Goal: Complete application form: Fill out and submit a form for a specific purpose

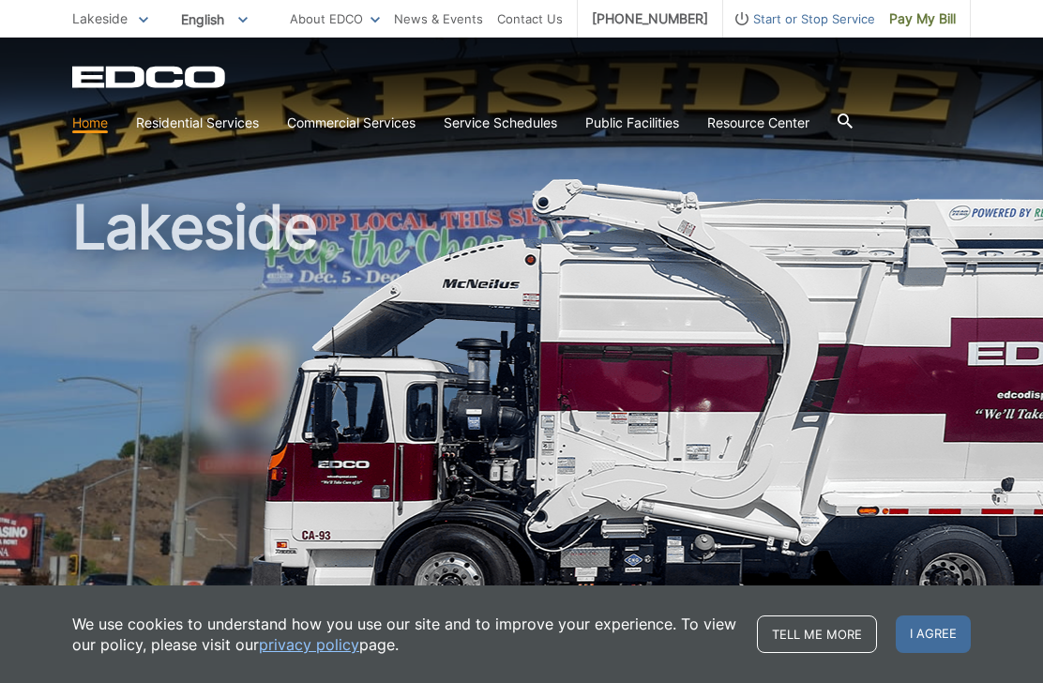
click at [935, 634] on span "I agree" at bounding box center [933, 634] width 75 height 38
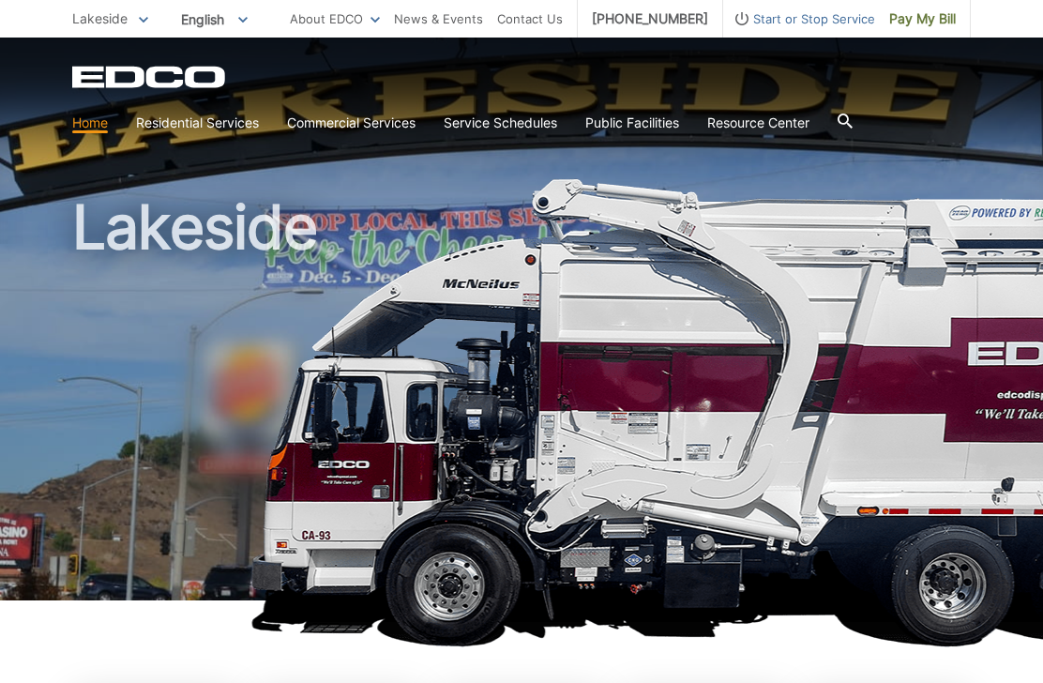
click at [0, 0] on link "Roll-Off Boxes" at bounding box center [0, 0] width 0 height 0
click at [0, 0] on link "Organic Recycling" at bounding box center [0, 0] width 0 height 0
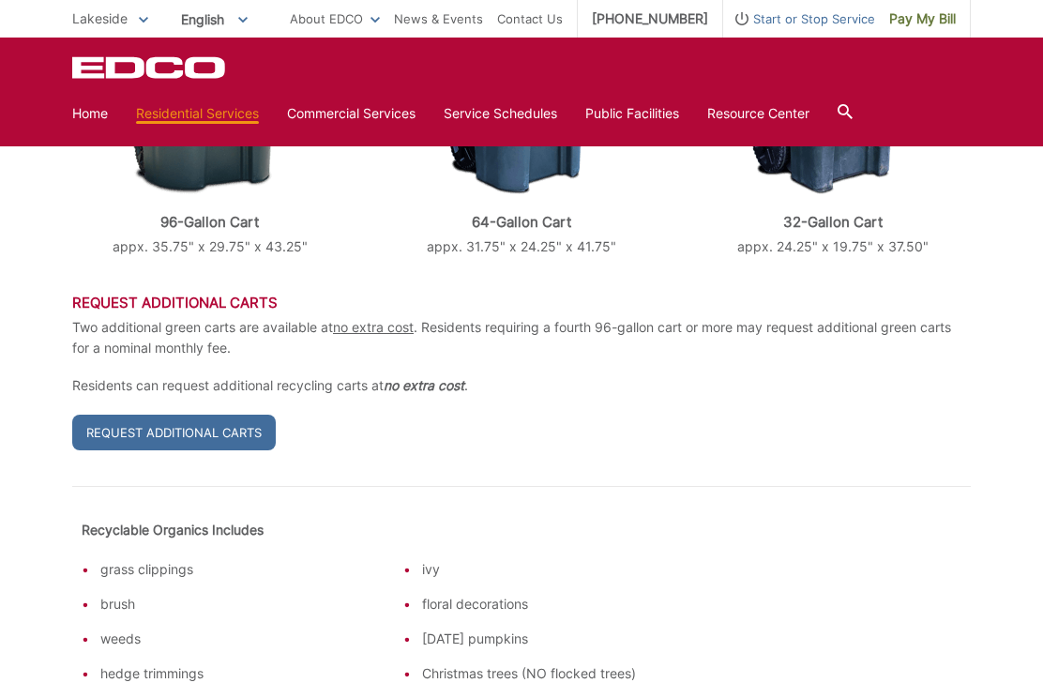
scroll to position [776, 0]
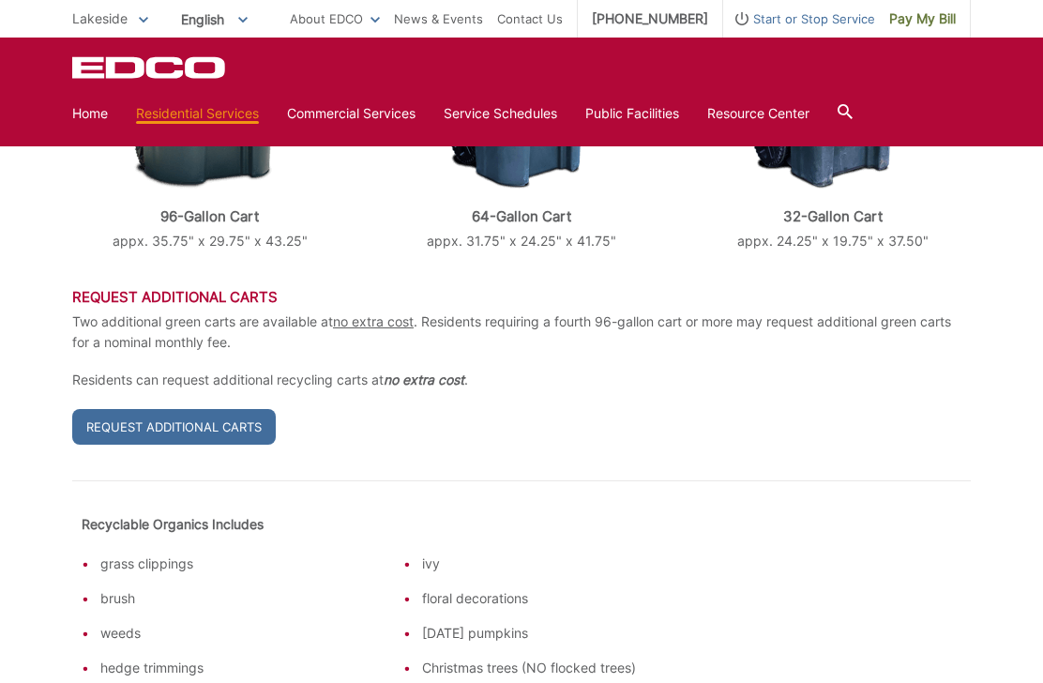
click at [196, 409] on link "Request Additional Carts" at bounding box center [173, 427] width 203 height 36
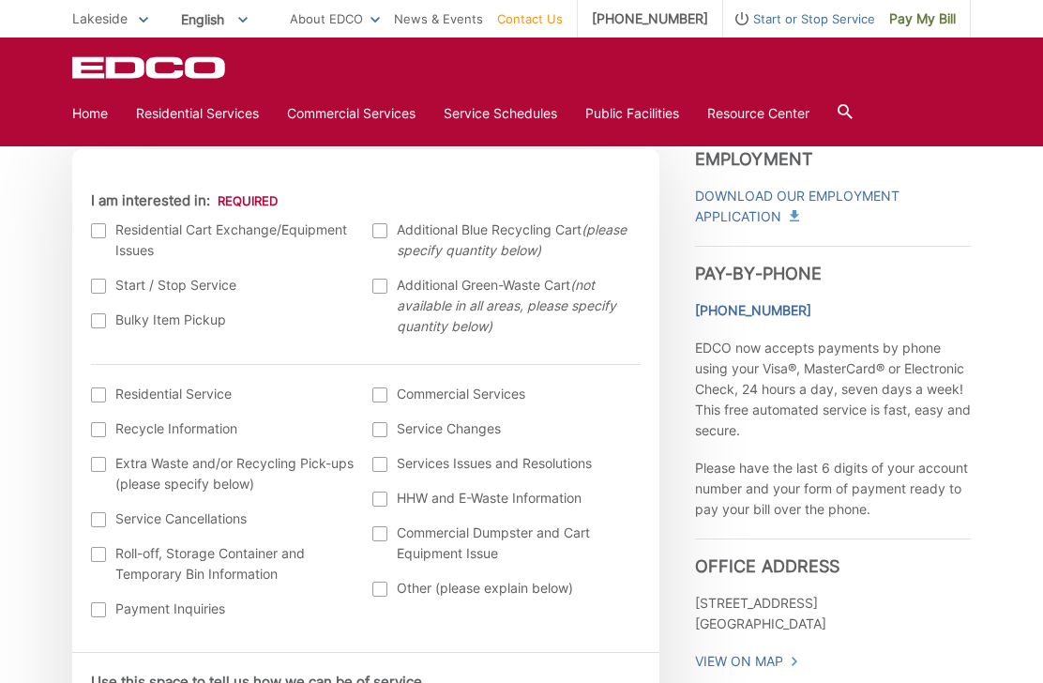
scroll to position [568, 0]
click at [386, 285] on div at bounding box center [379, 285] width 15 height 15
click at [0, 0] on input "Additional Green-Waste Cart (not available in all areas, please specify quantit…" at bounding box center [0, 0] width 0 height 0
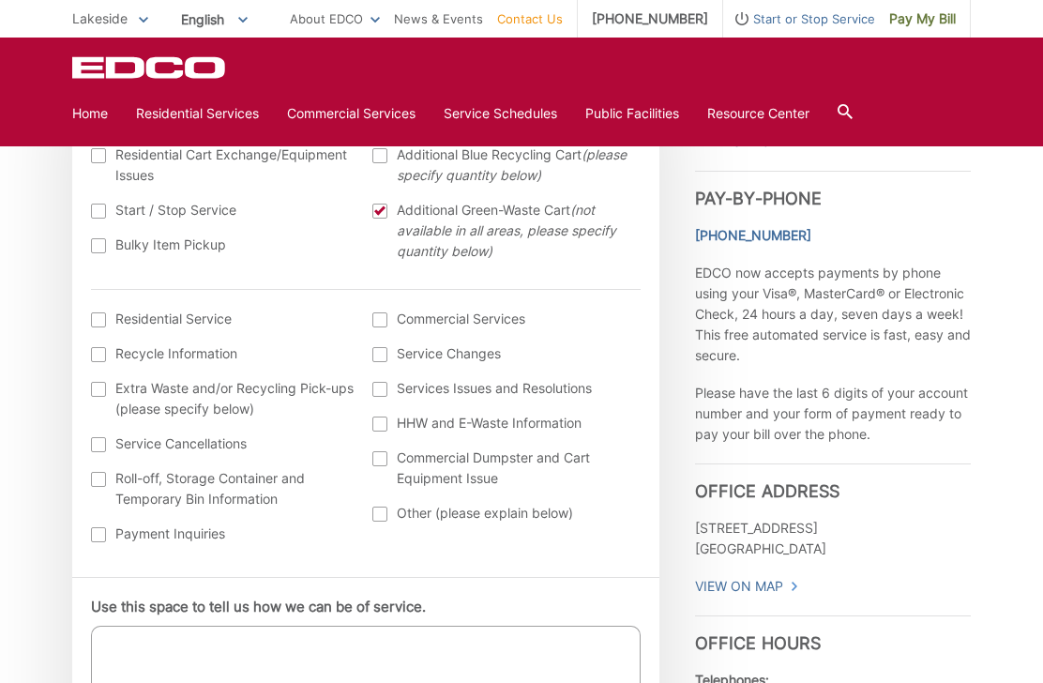
scroll to position [645, 0]
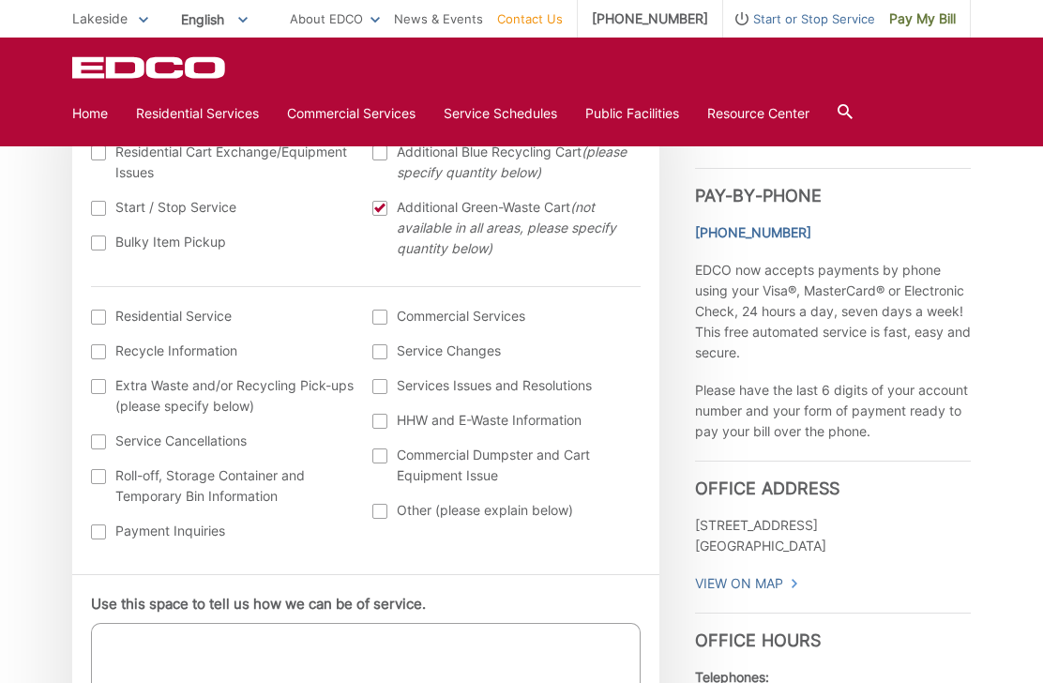
click at [98, 400] on label "Extra Waste and/or Recycling Pick-ups (please specify below)" at bounding box center [223, 395] width 264 height 41
click at [0, 0] on input "Extra Waste and/or Recycling Pick-ups (please specify below)" at bounding box center [0, 0] width 0 height 0
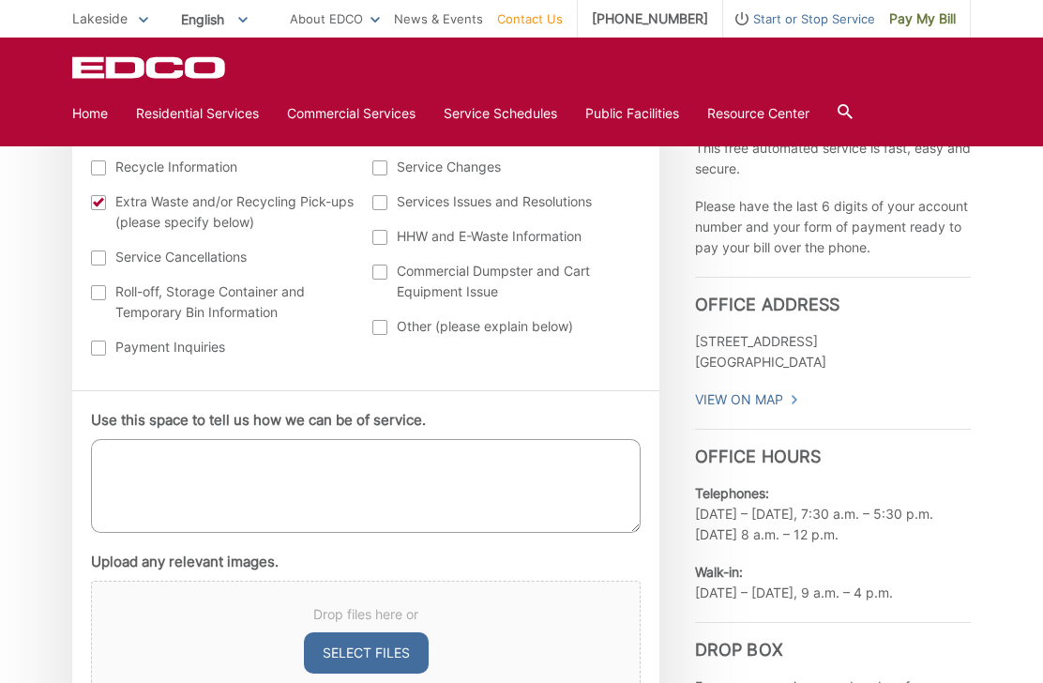
scroll to position [830, 0]
click at [143, 454] on textarea "Use this space to tell us how we can be of service." at bounding box center [366, 485] width 550 height 94
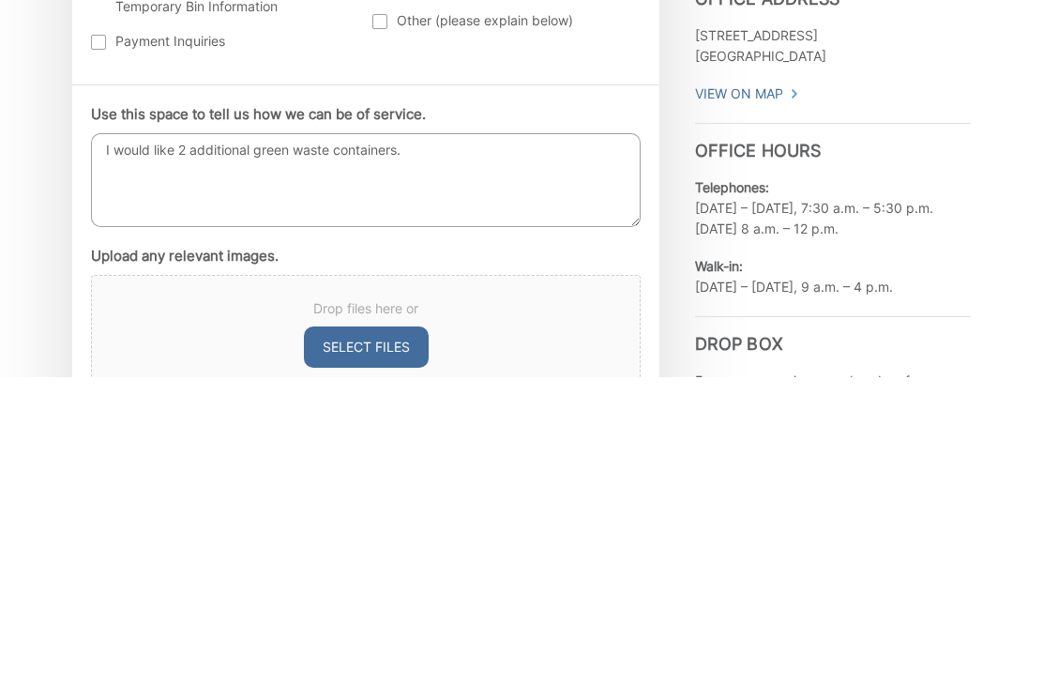
scroll to position [1136, 0]
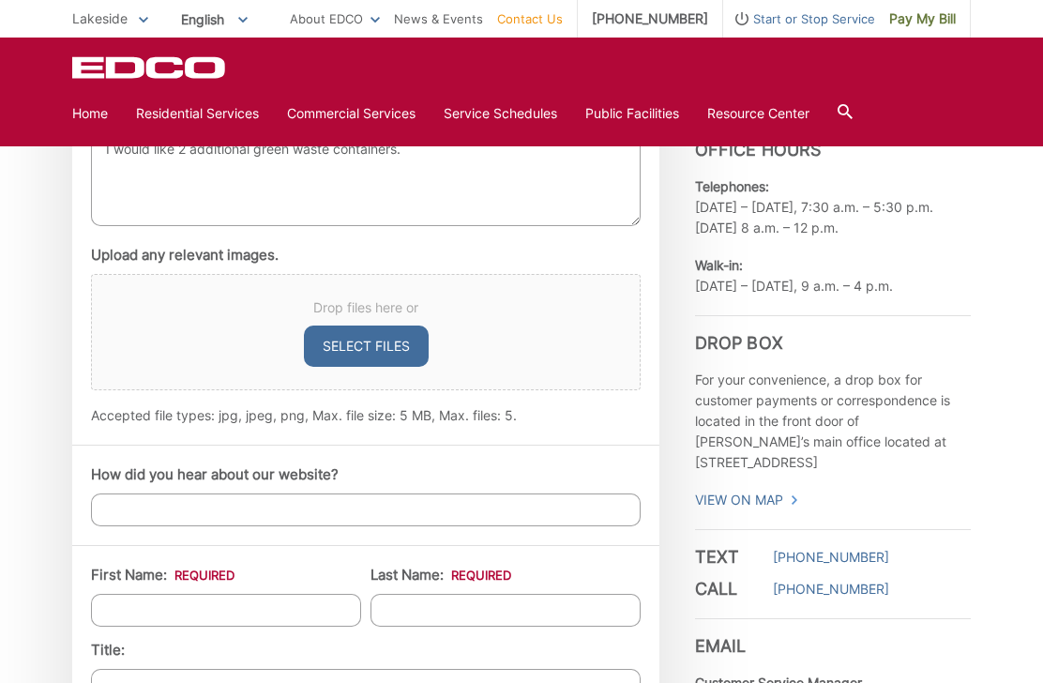
type textarea "I would like 2 additional green waste containers."
click at [460, 517] on input "How did you hear about our website?" at bounding box center [366, 509] width 550 height 33
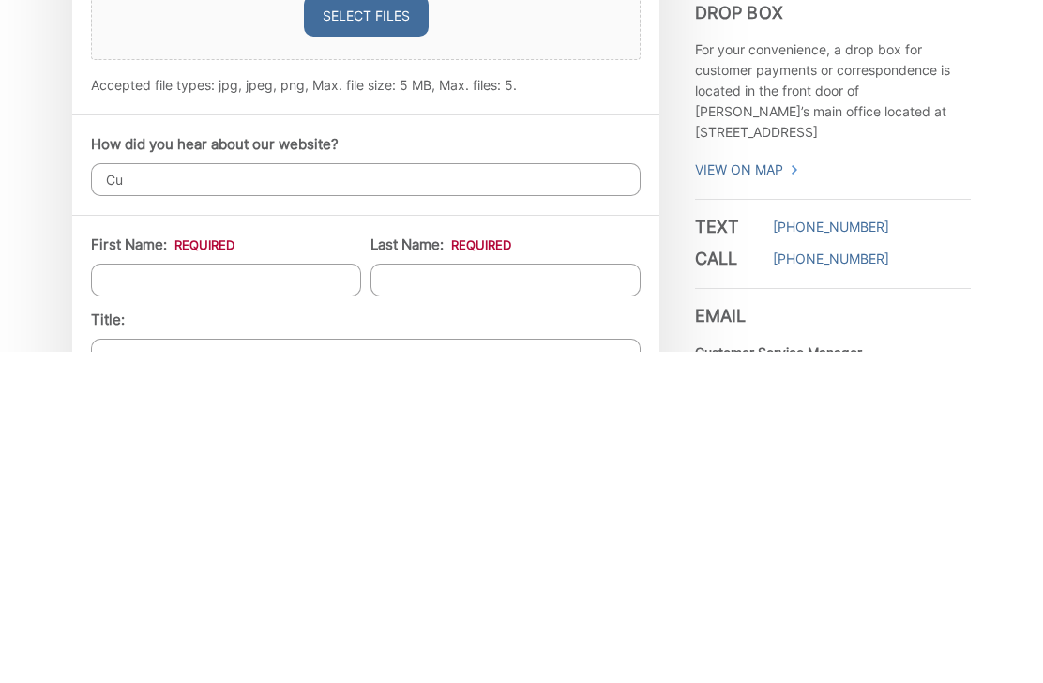
type input "C"
type input "I am a customer"
click at [284, 595] on input "First Name: *" at bounding box center [226, 611] width 270 height 33
type input "Pam"
click at [468, 595] on input "Last Name: *" at bounding box center [505, 611] width 270 height 33
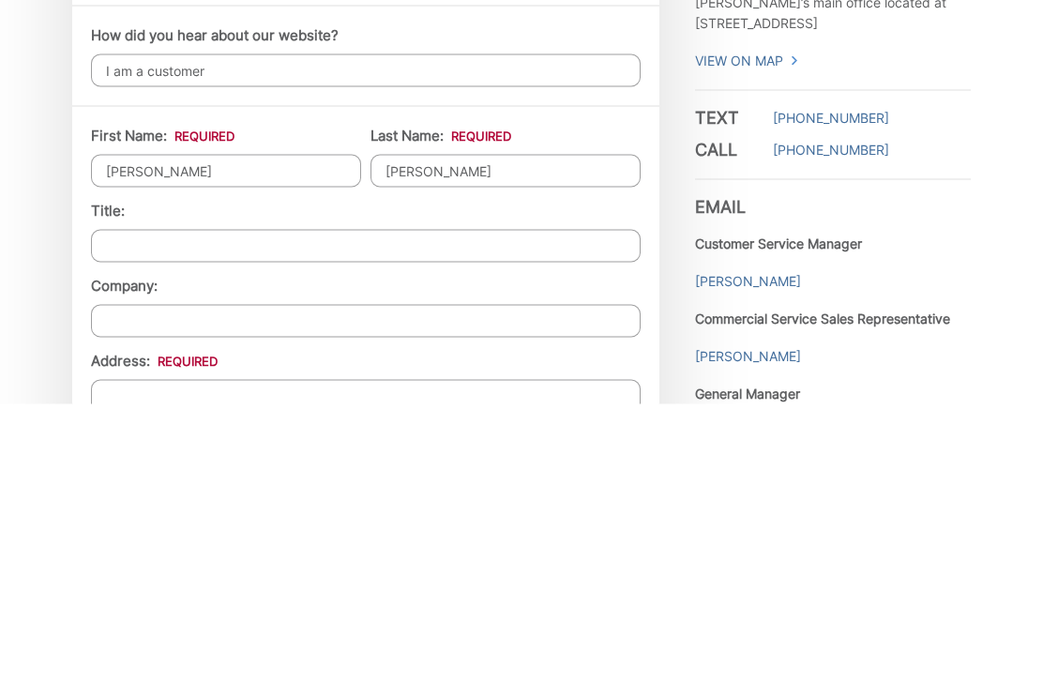
scroll to position [1300, 0]
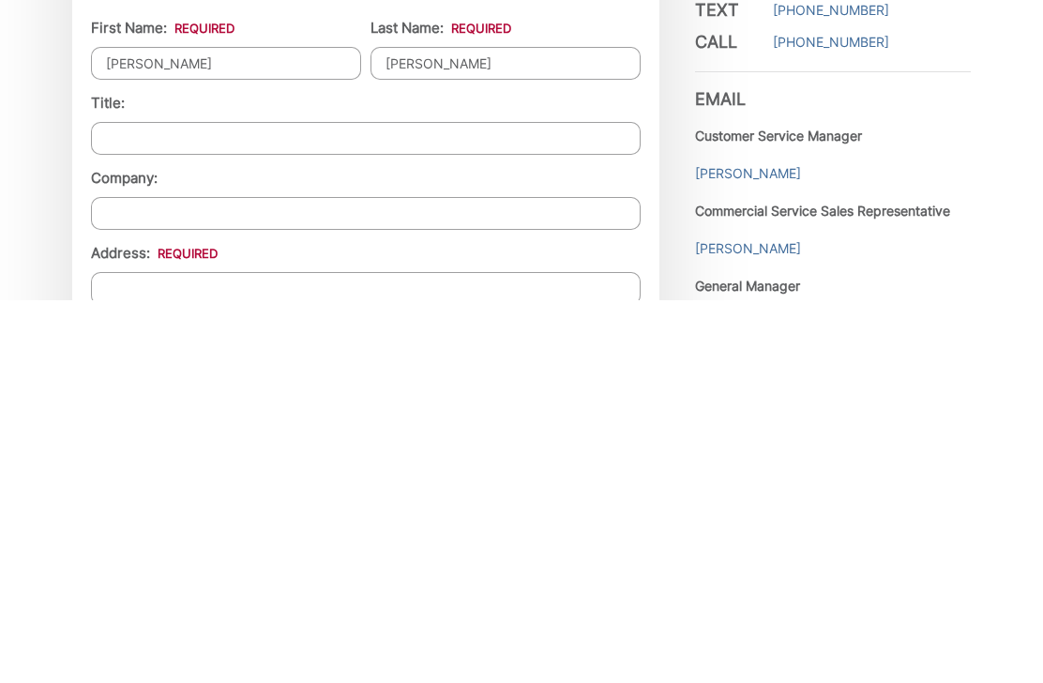
type input "Carmichael"
click at [484, 655] on input "Address: *" at bounding box center [366, 671] width 550 height 33
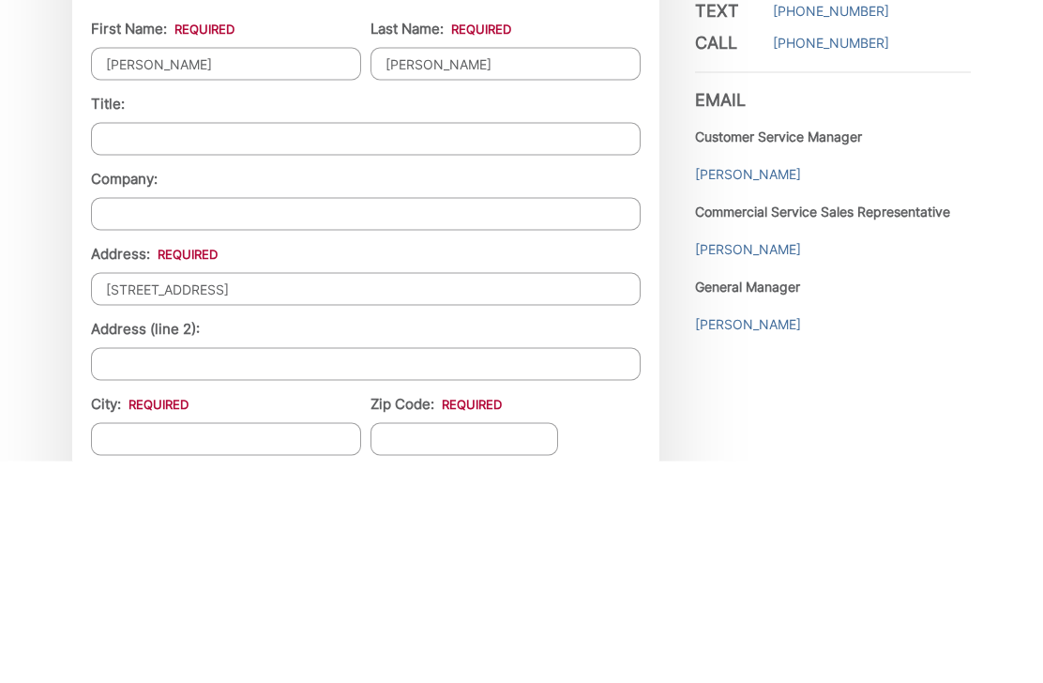
scroll to position [1462, 0]
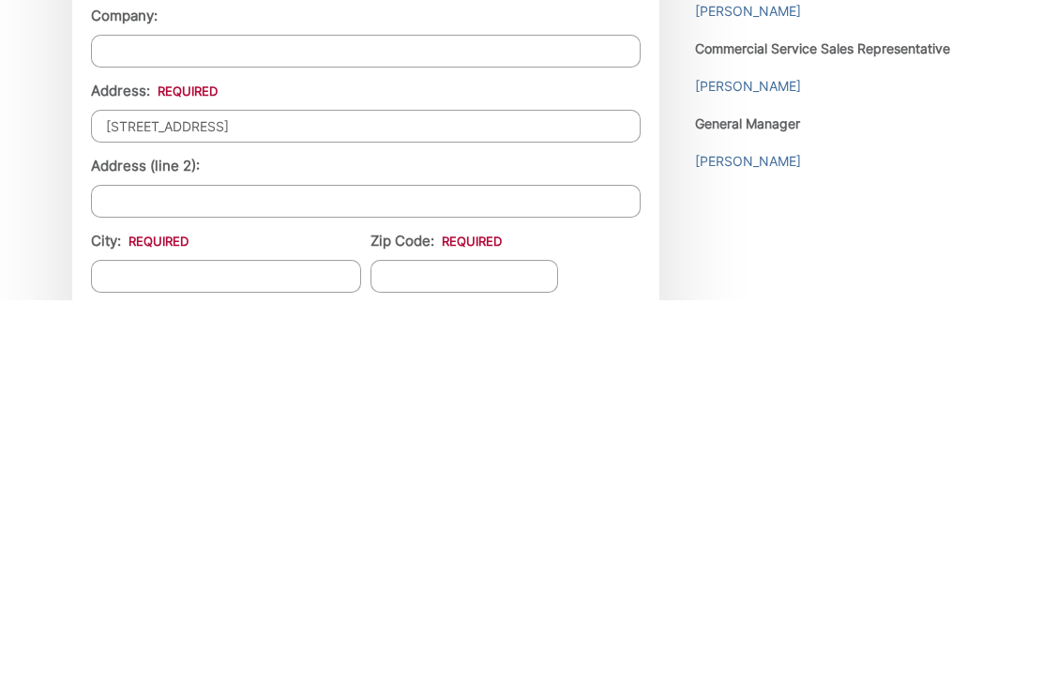
type input "14345 Vista Hills Drive"
click at [312, 642] on input "City: *" at bounding box center [226, 658] width 270 height 33
type input "Lakeside"
click at [464, 642] on input "Zip Code: *" at bounding box center [464, 658] width 188 height 33
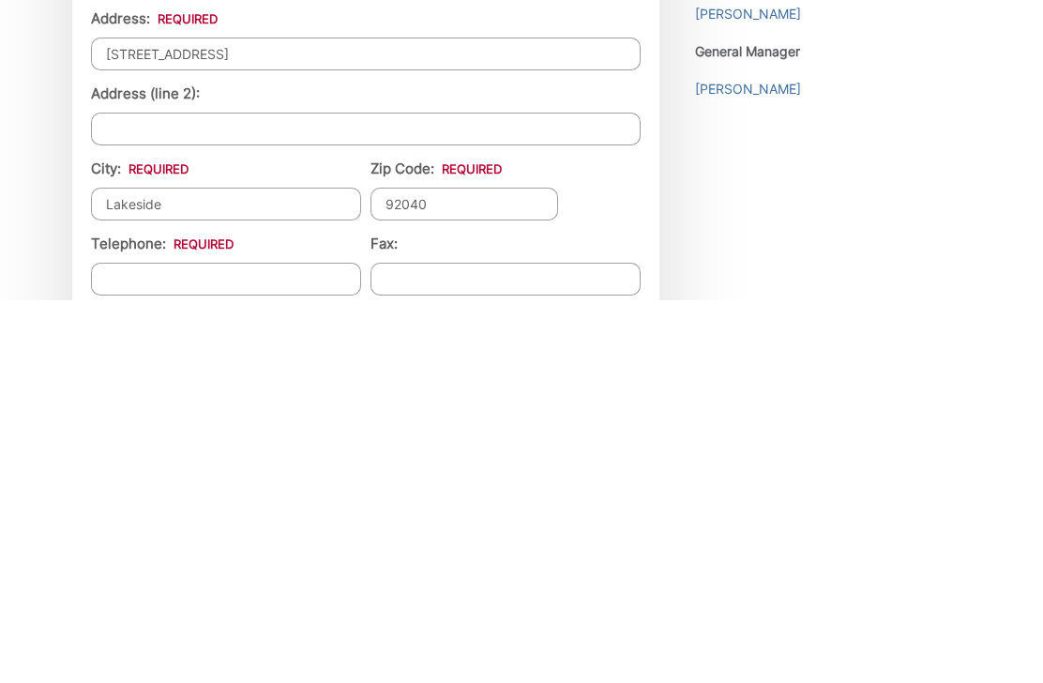
type input "92040"
click at [309, 645] on input "Telephone: *" at bounding box center [226, 661] width 270 height 33
type input "(619) 200-5777"
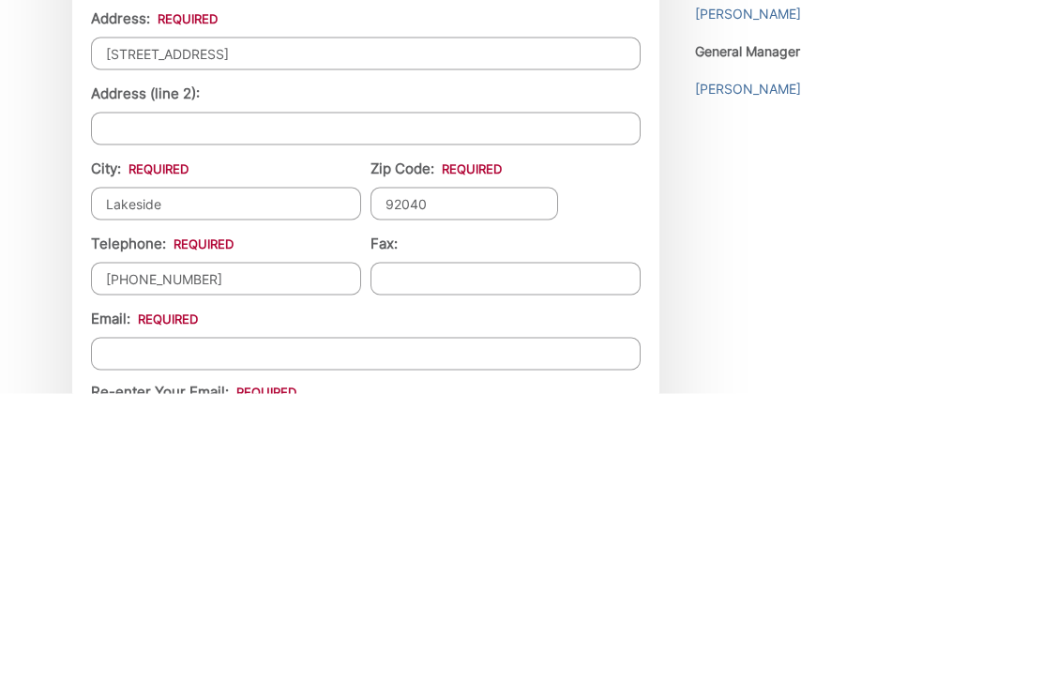
scroll to position [1630, 0]
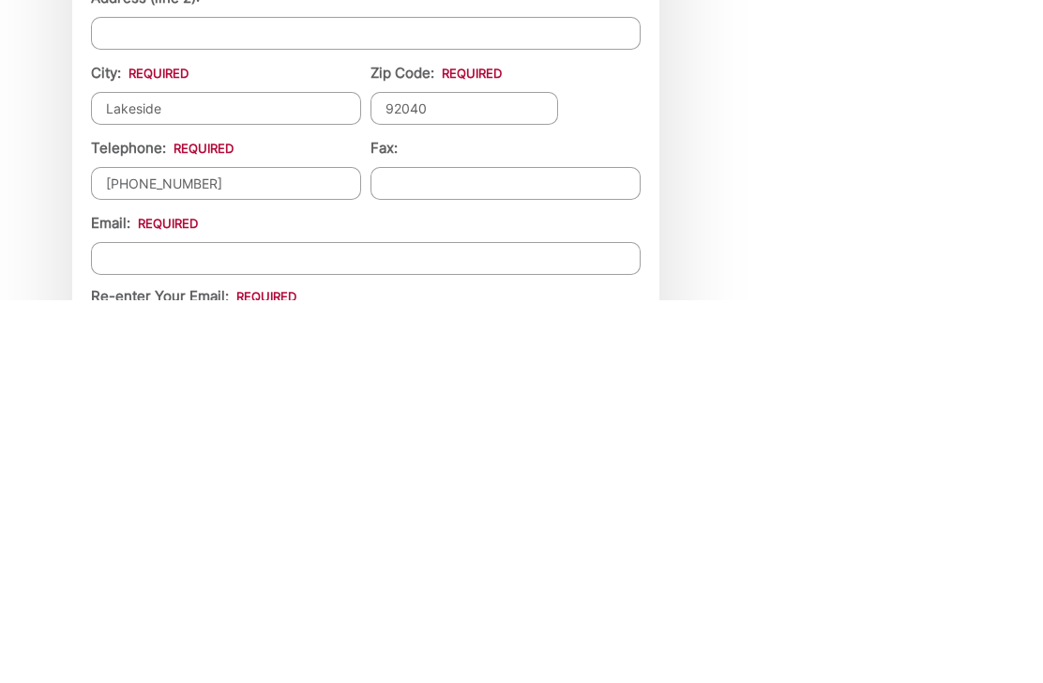
click at [503, 625] on input "Email *" at bounding box center [366, 641] width 550 height 33
type input "pamcarmi2024@gmail.com"
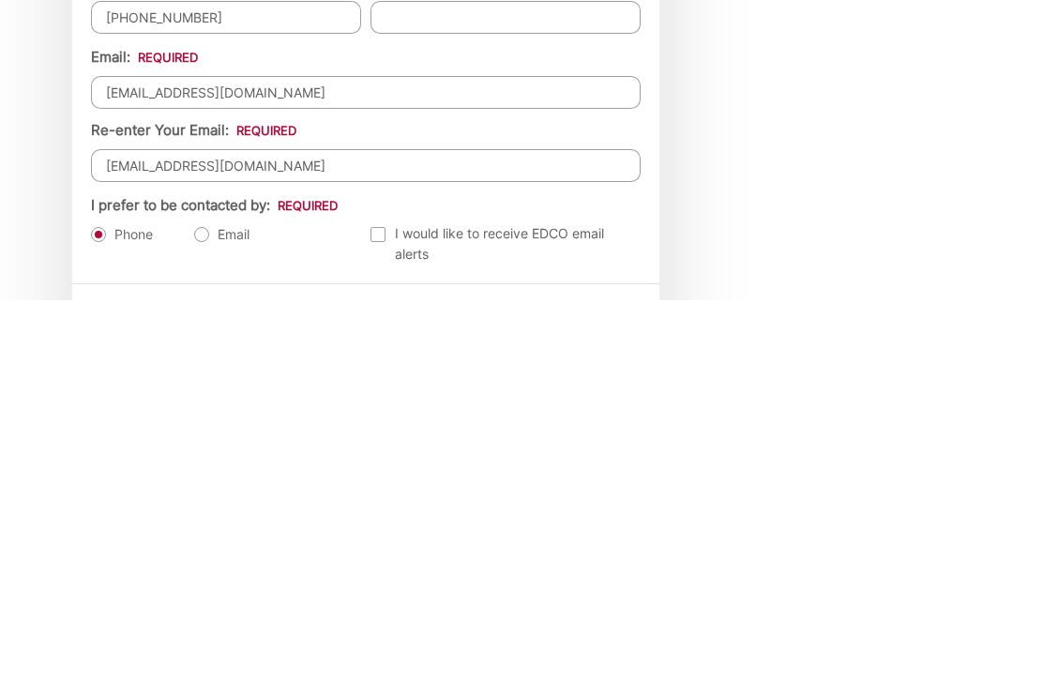
type input "pamcarmi2024@gmail.com"
click at [203, 608] on label "Email" at bounding box center [221, 617] width 55 height 19
radio input "true"
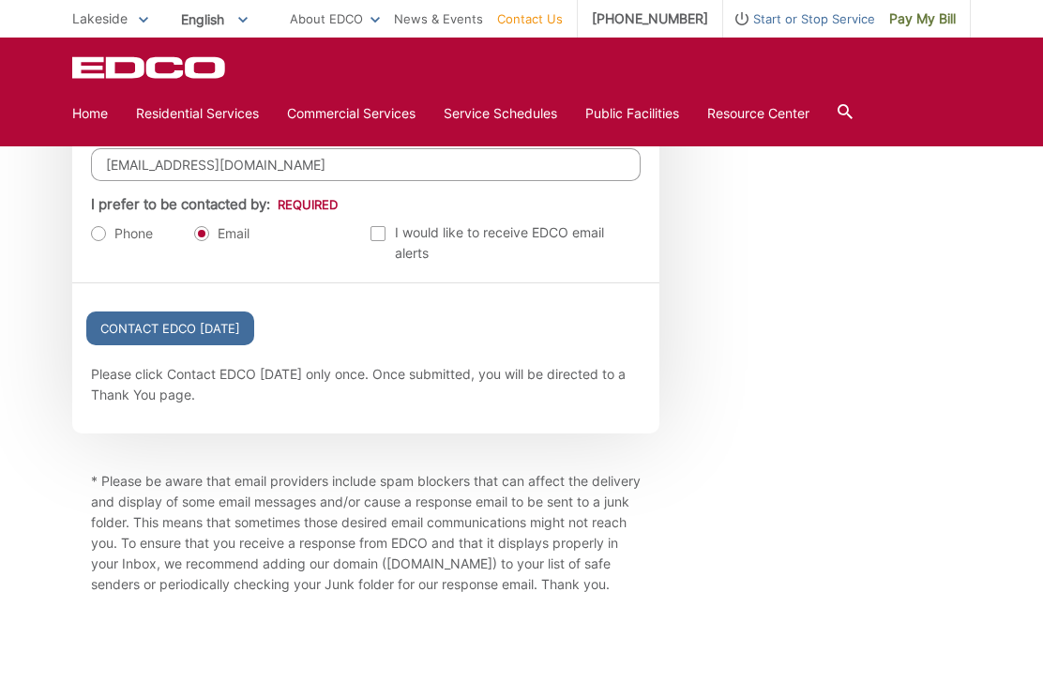
click at [200, 345] on input "Contact EDCO Today" at bounding box center [170, 328] width 168 height 34
